Goal: Task Accomplishment & Management: Use online tool/utility

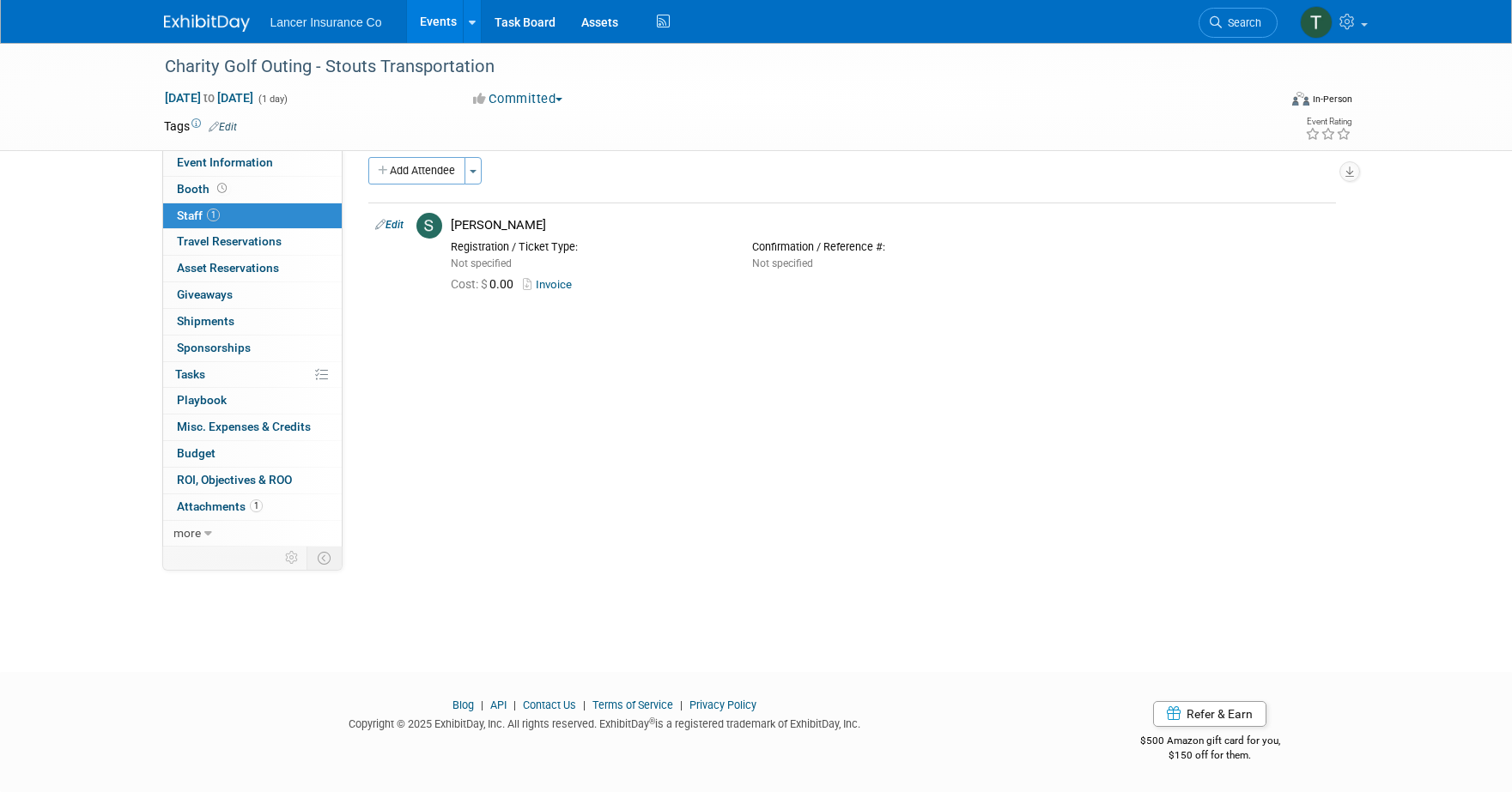
click at [443, 28] on link "Events" at bounding box center [438, 22] width 63 height 43
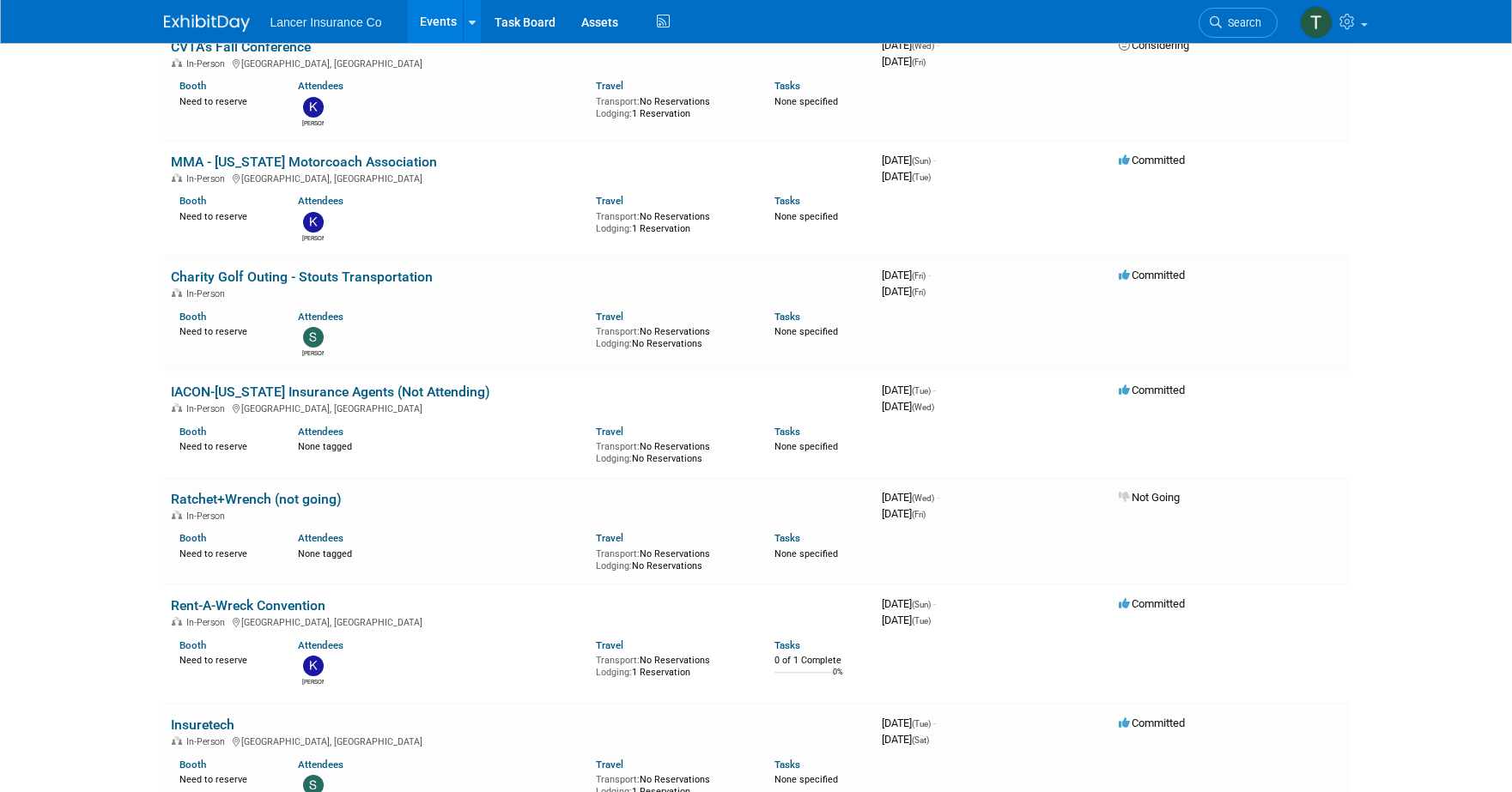
scroll to position [904, 0]
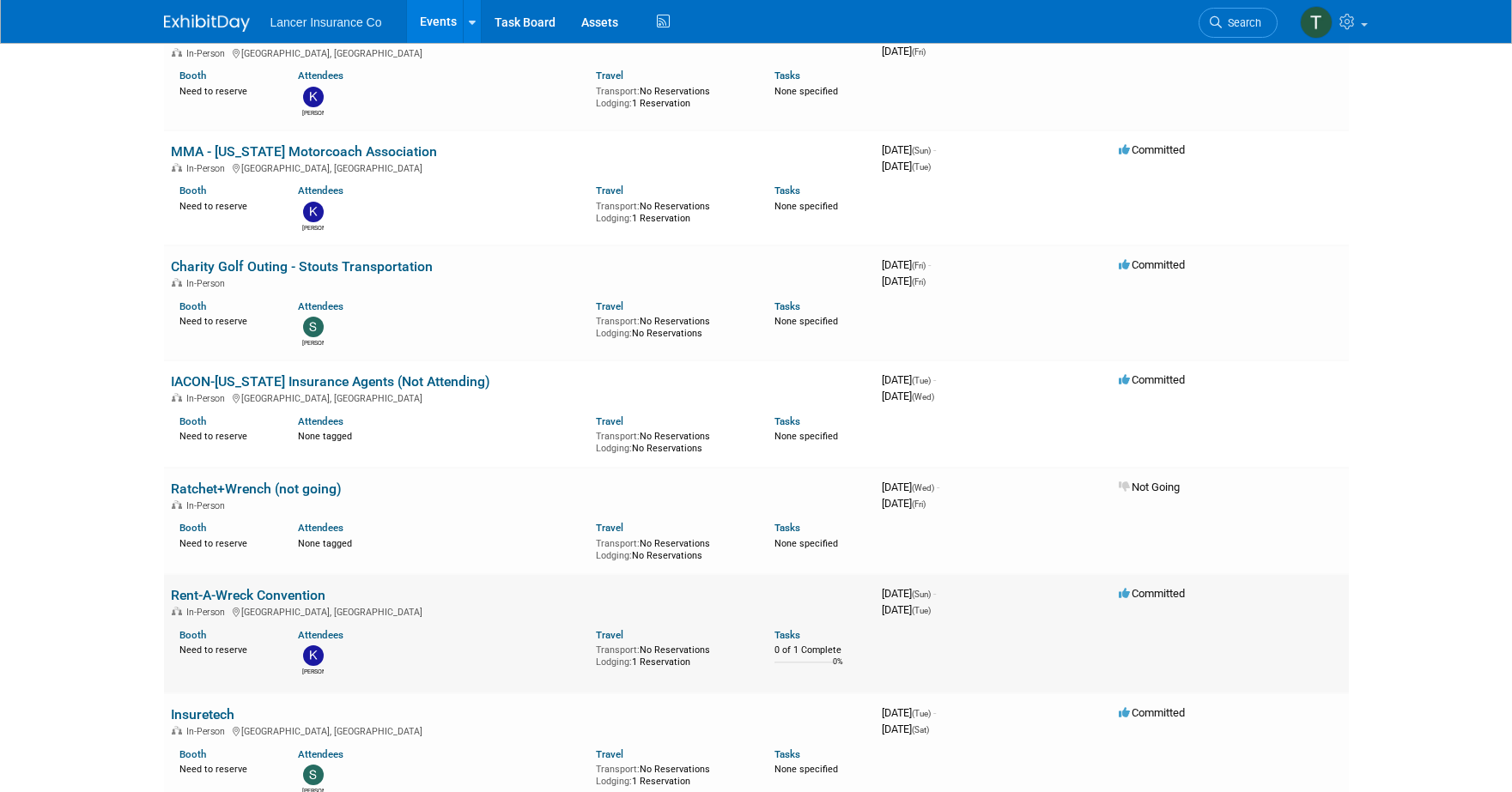
click at [246, 587] on link "Rent-A-Wreck Convention" at bounding box center [248, 595] width 155 height 16
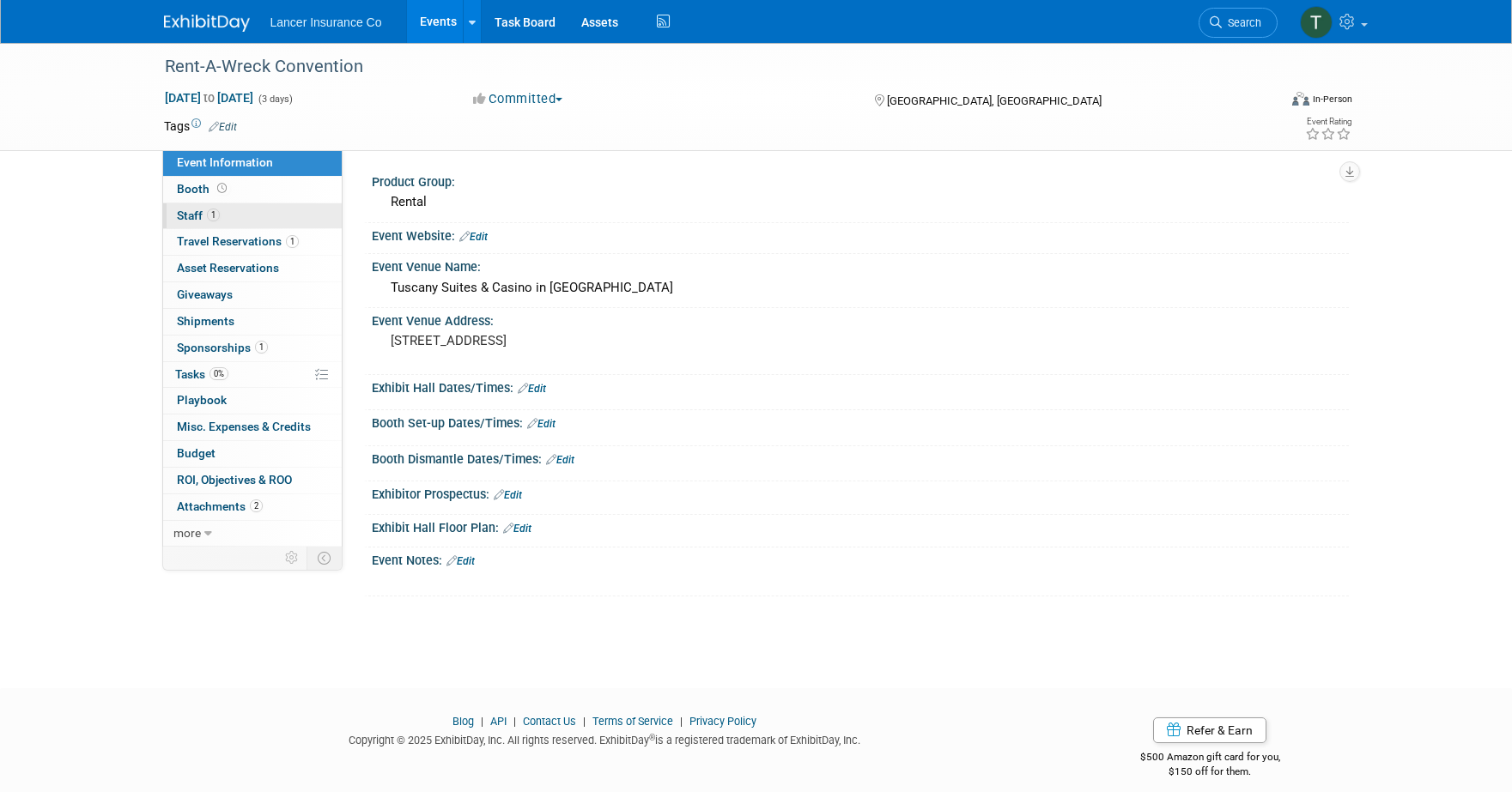
click at [196, 215] on span "Staff 1" at bounding box center [199, 215] width 43 height 13
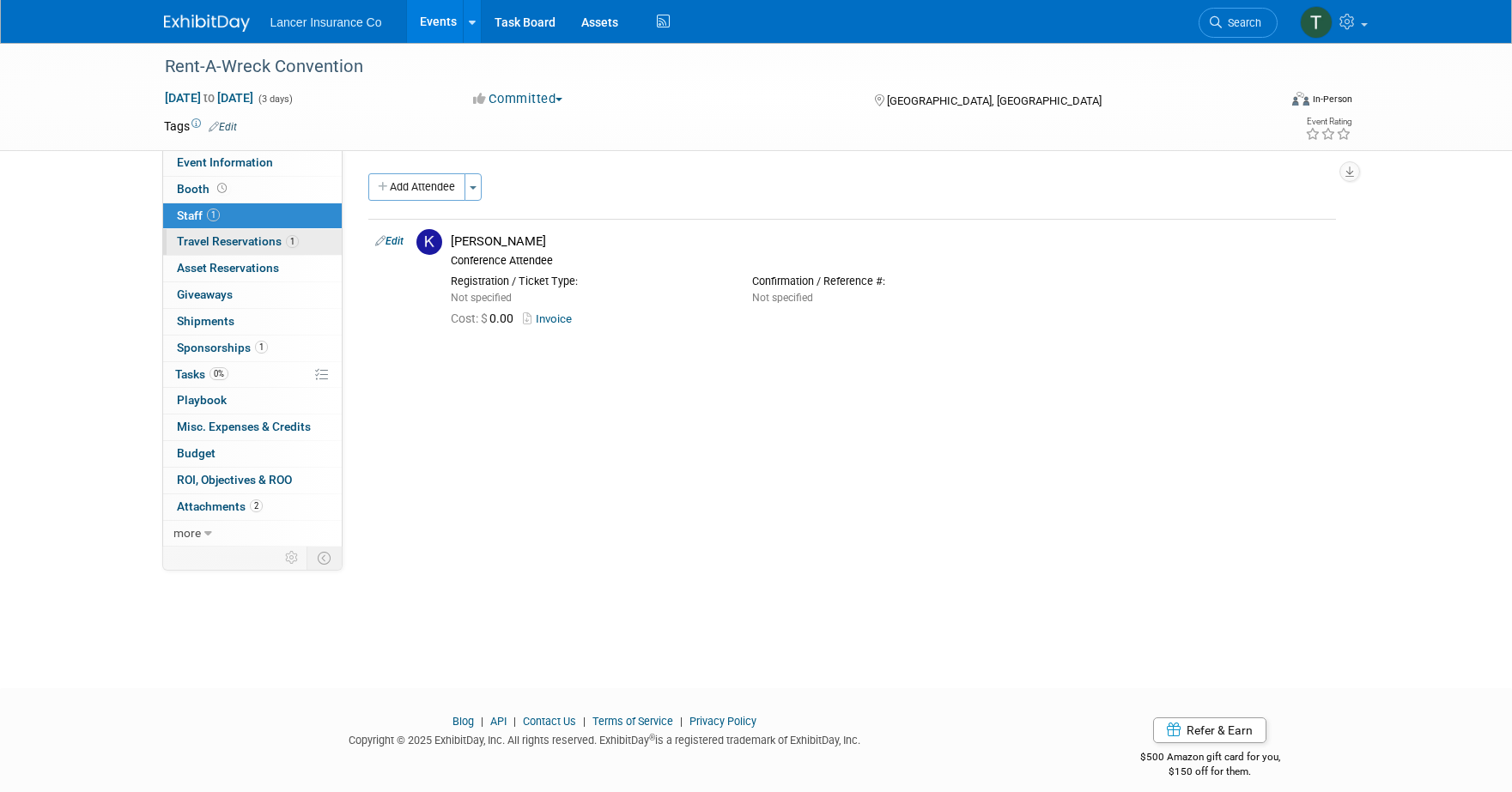
click at [222, 245] on span "Travel Reservations 1" at bounding box center [238, 241] width 122 height 13
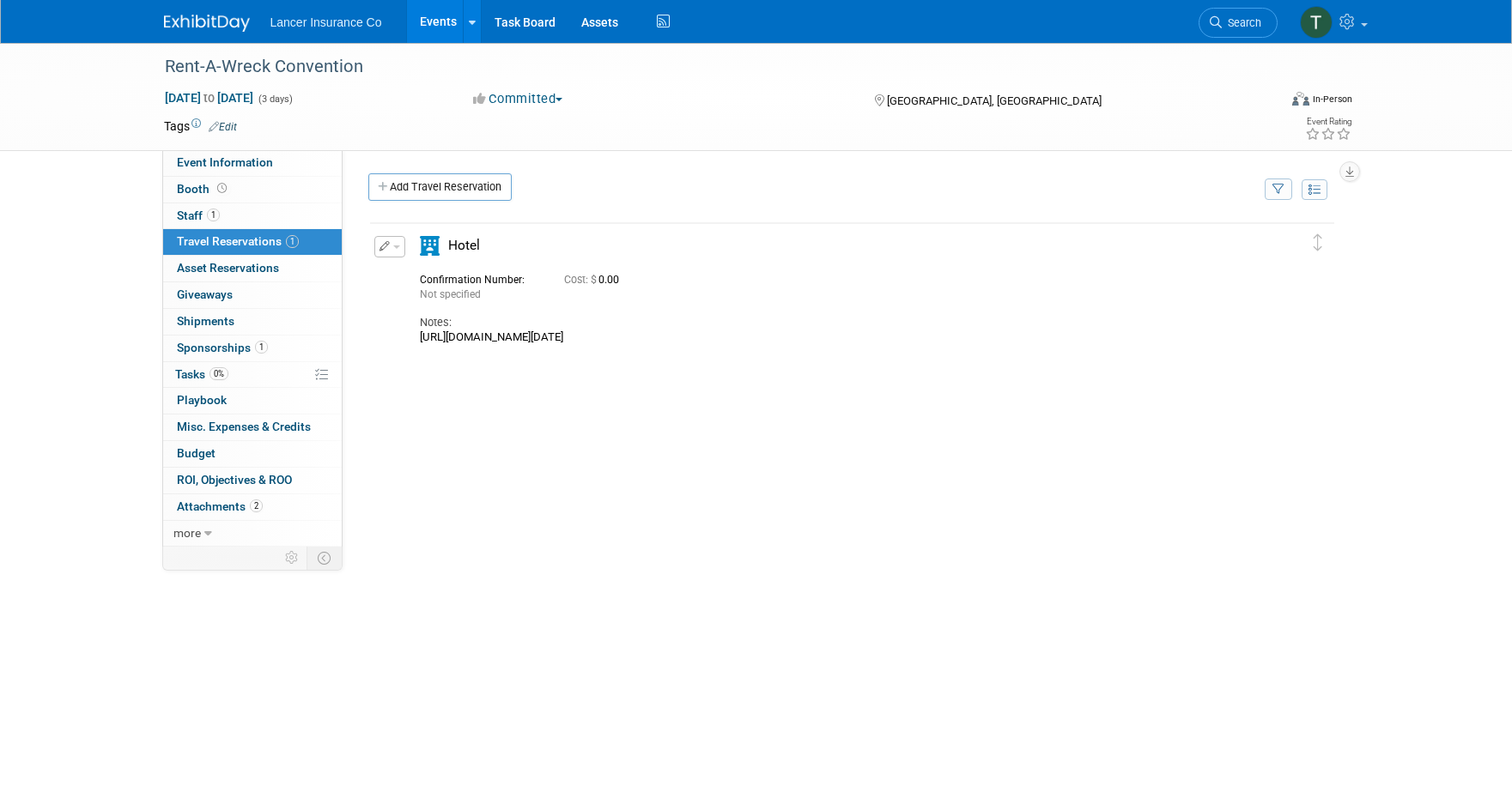
drag, startPoint x: 1095, startPoint y: 333, endPoint x: 419, endPoint y: 334, distance: 676.0
click at [420, 334] on div "https://res.windsurfercrs.com/ibe/details.aspx?propertyid=16539&nights=1&checki…" at bounding box center [837, 337] width 835 height 13
